Goal: Transaction & Acquisition: Subscribe to service/newsletter

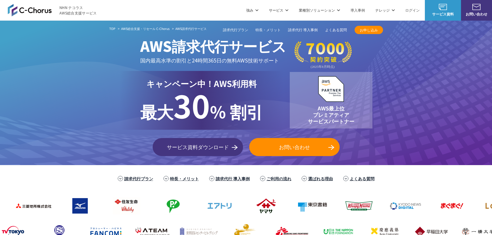
click at [408, 11] on link "ログイン" at bounding box center [412, 9] width 14 height 5
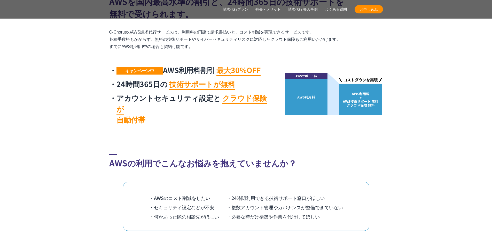
scroll to position [284, 0]
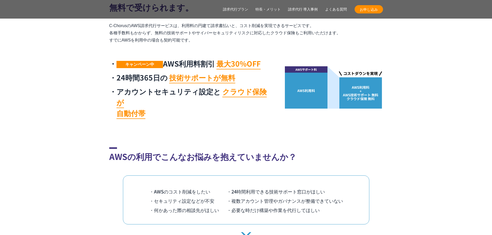
click at [374, 11] on span "お申し込み" at bounding box center [369, 9] width 28 height 5
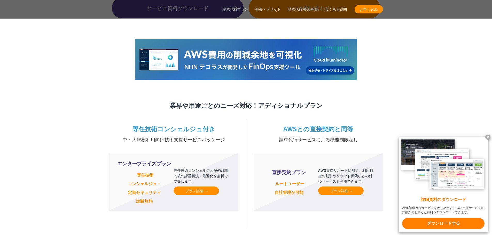
scroll to position [1162, 0]
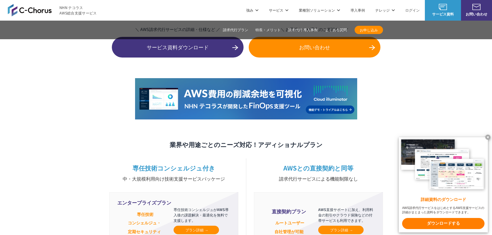
click at [261, 95] on img at bounding box center [246, 98] width 222 height 41
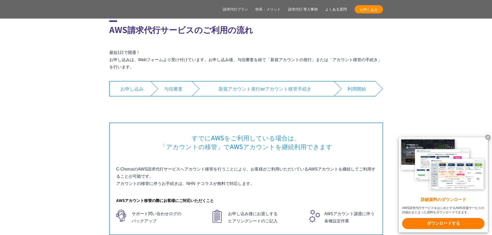
scroll to position [3332, 0]
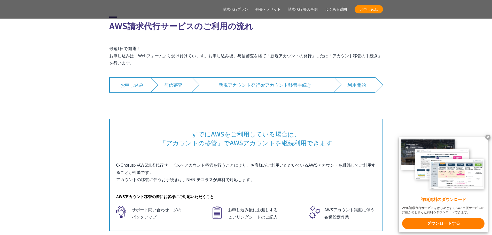
click at [311, 11] on link "請求代行 導入事例" at bounding box center [303, 9] width 30 height 5
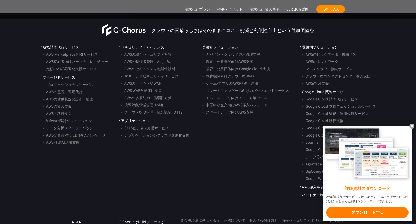
scroll to position [4284, 0]
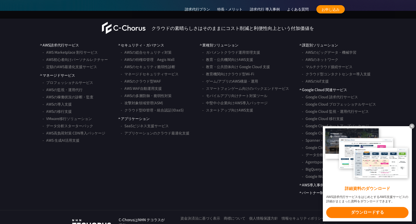
click at [333, 93] on link "Google Cloud 請求代行サービス" at bounding box center [330, 96] width 56 height 7
click at [152, 70] on link "マネージドセキュリティサービス" at bounding box center [150, 73] width 58 height 7
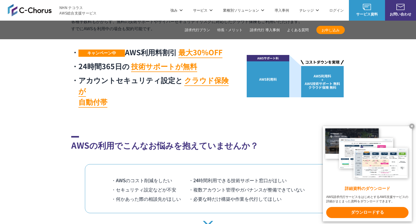
scroll to position [284, 0]
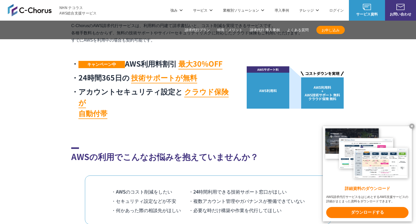
click at [33, 67] on section "C-ChorusのAWS請求代行サービスは AWSを国内最高水準の割引と、24時間365日の技術サポートを 無料で受けられます。 C-ChorusのAWS請求…" at bounding box center [208, 48] width 416 height 148
